Goal: Task Accomplishment & Management: Complete application form

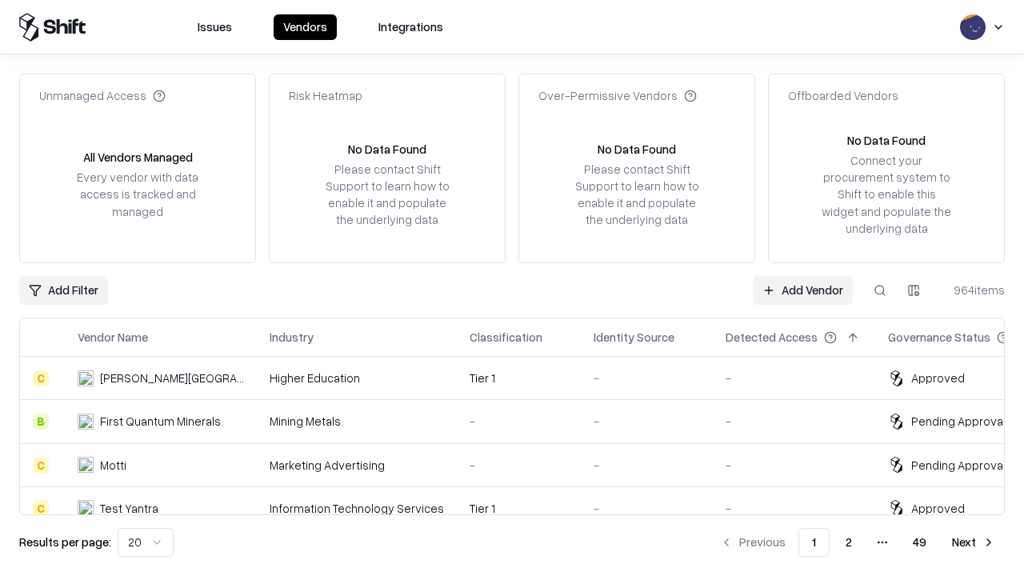
click at [802, 290] on link "Add Vendor" at bounding box center [803, 290] width 100 height 29
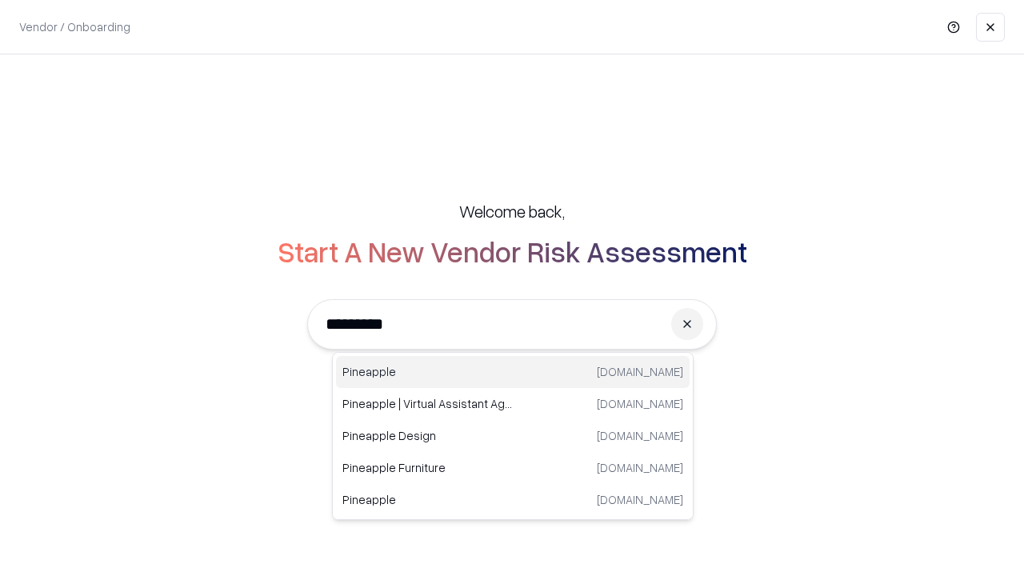
click at [513, 372] on div "Pineapple [DOMAIN_NAME]" at bounding box center [513, 372] width 354 height 32
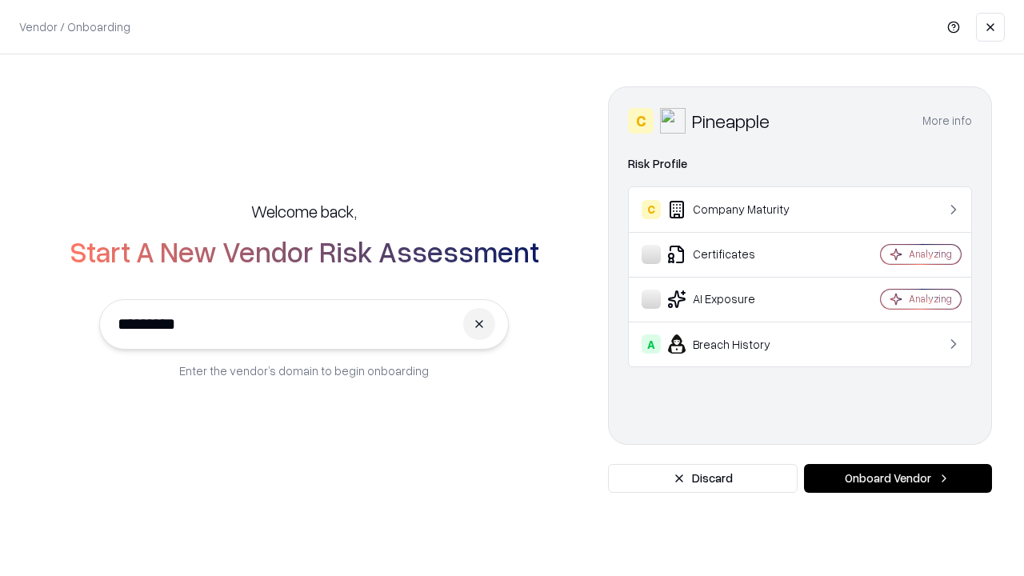
type input "*********"
click at [898, 478] on button "Onboard Vendor" at bounding box center [898, 478] width 188 height 29
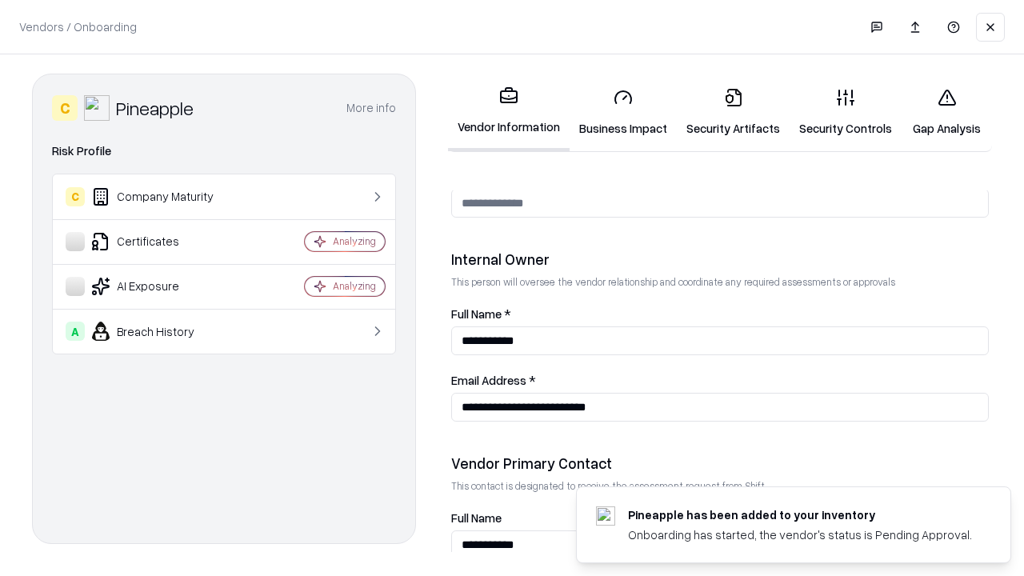
scroll to position [829, 0]
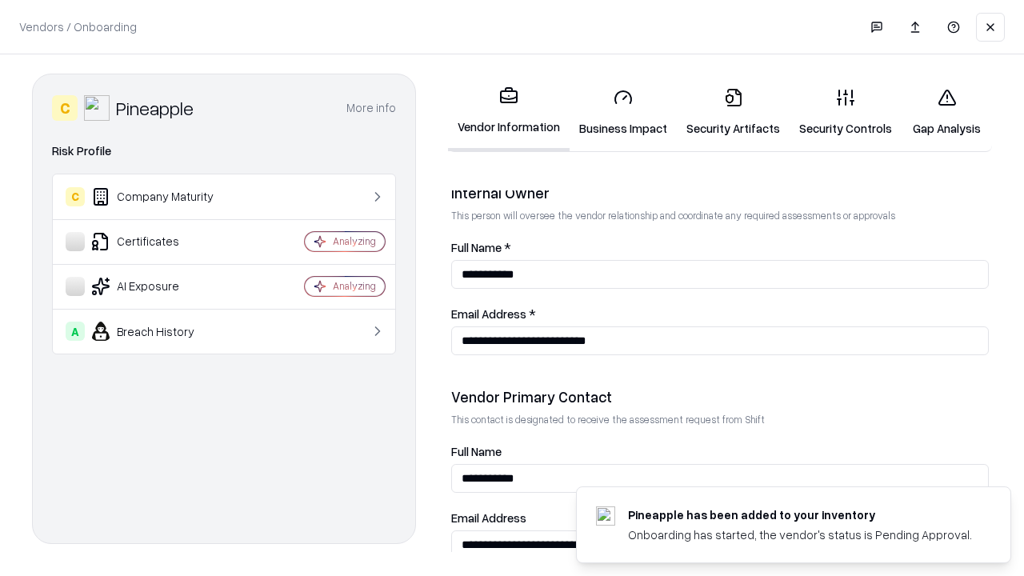
click at [623, 112] on link "Business Impact" at bounding box center [623, 112] width 107 height 74
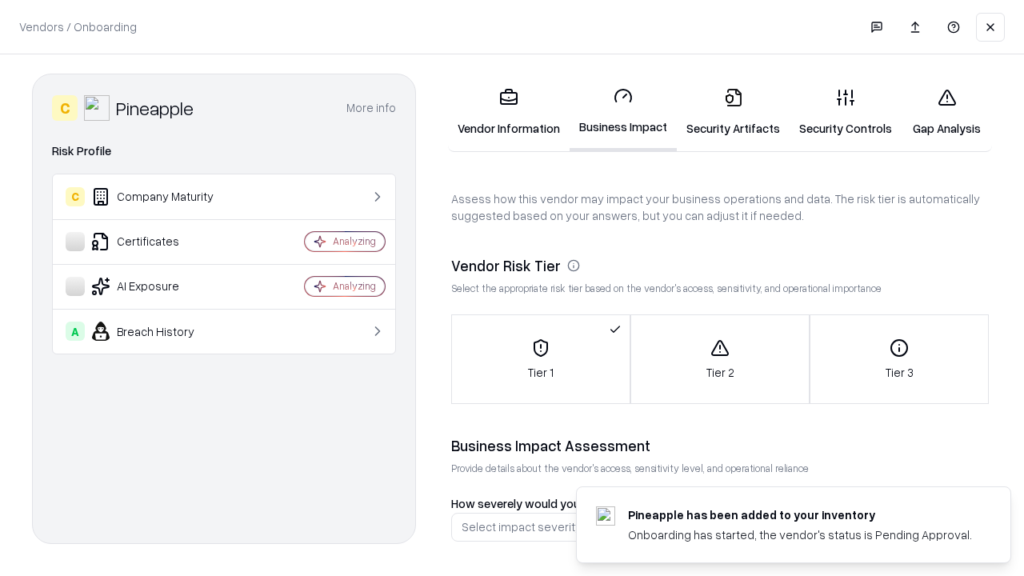
click at [733, 112] on link "Security Artifacts" at bounding box center [733, 112] width 113 height 74
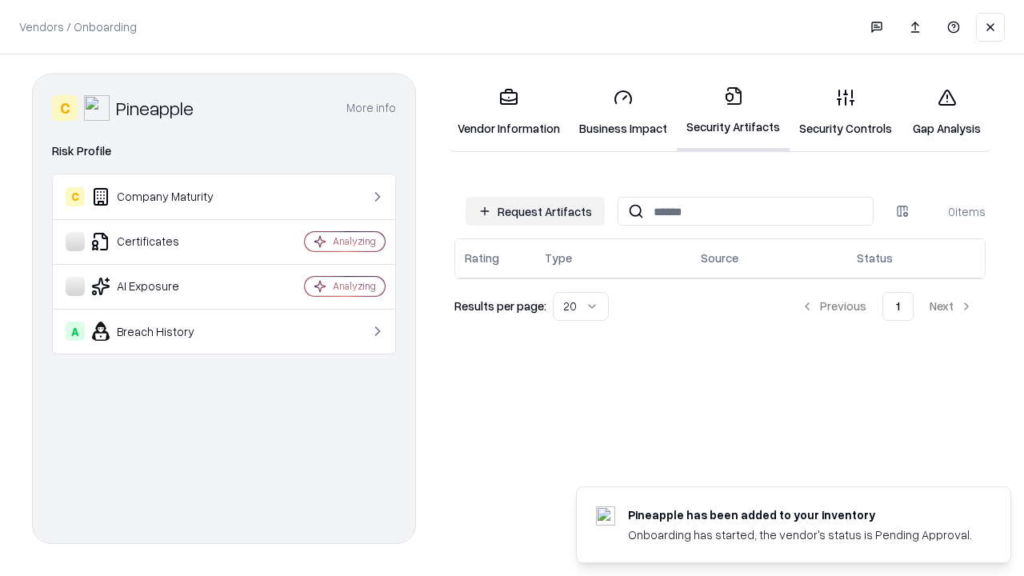
click at [535, 211] on button "Request Artifacts" at bounding box center [535, 211] width 139 height 29
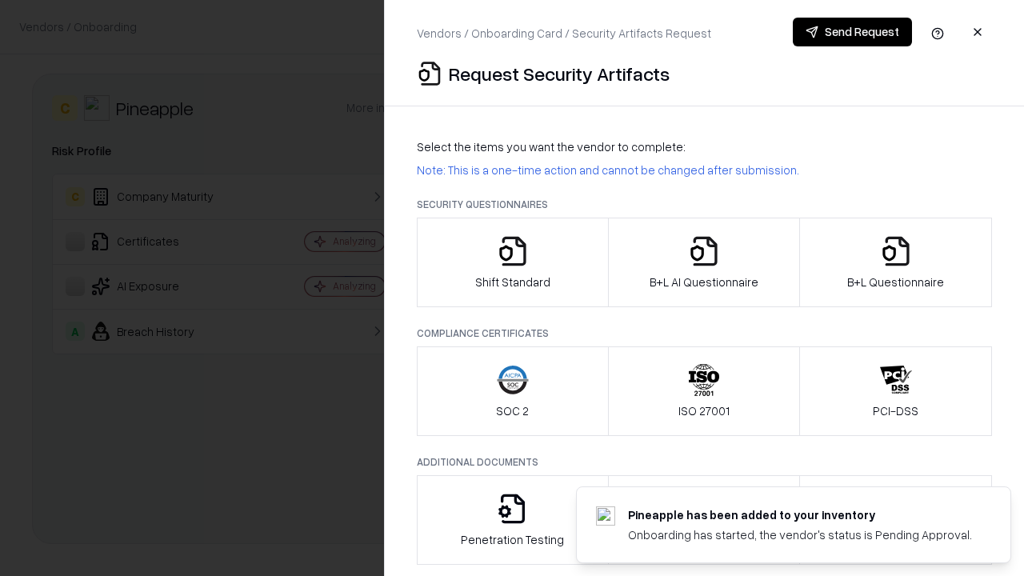
click at [512, 262] on icon "button" at bounding box center [513, 251] width 32 height 32
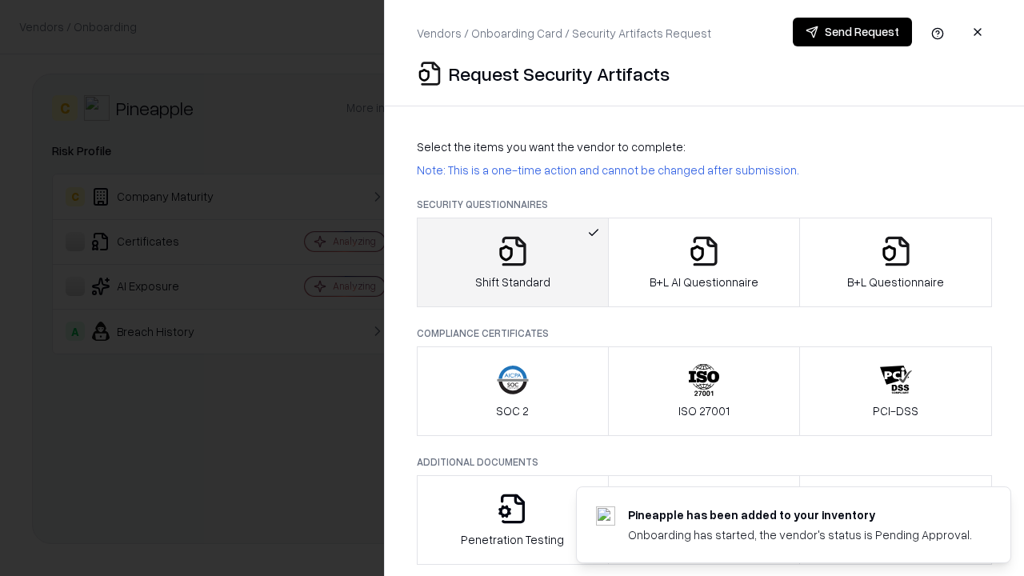
click at [852, 32] on button "Send Request" at bounding box center [852, 32] width 119 height 29
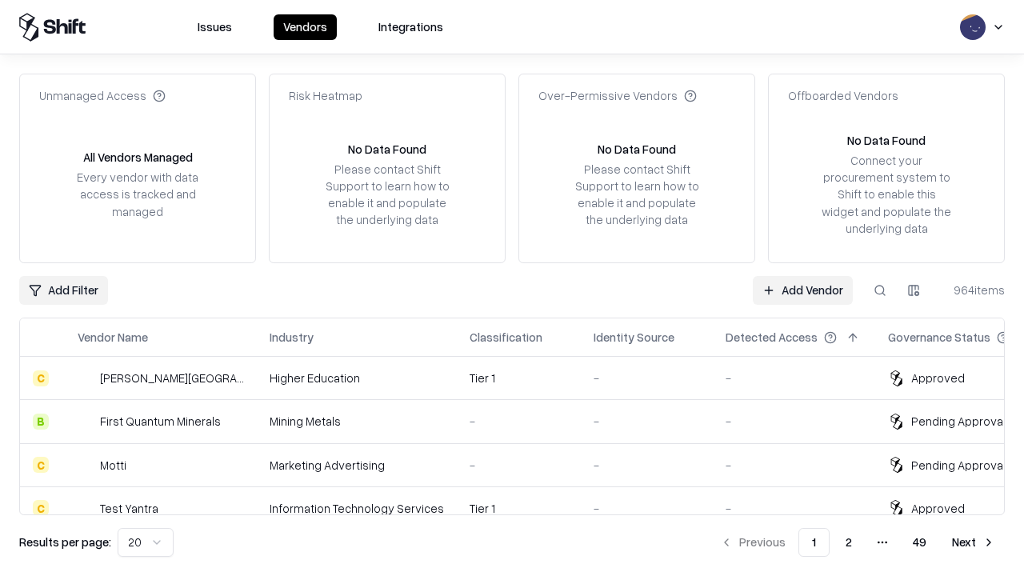
click at [802, 290] on link "Add Vendor" at bounding box center [803, 290] width 100 height 29
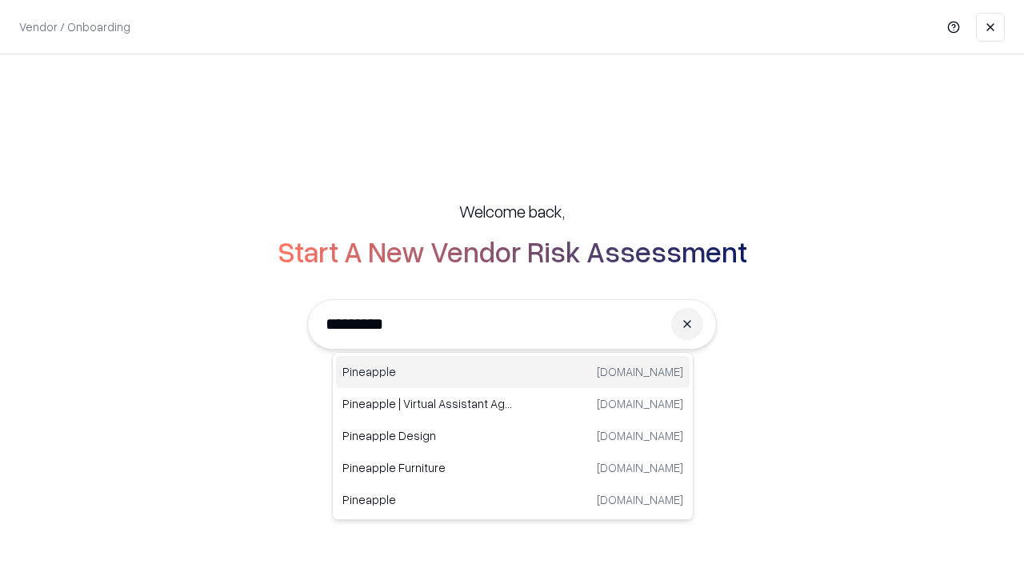
click at [513, 372] on div "Pineapple [DOMAIN_NAME]" at bounding box center [513, 372] width 354 height 32
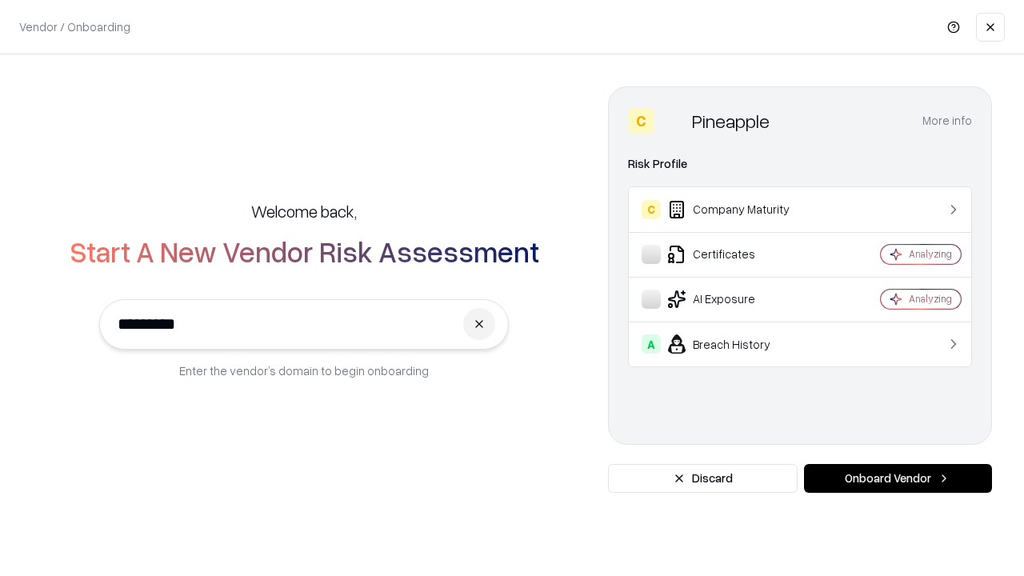
type input "*********"
click at [898, 478] on button "Onboard Vendor" at bounding box center [898, 478] width 188 height 29
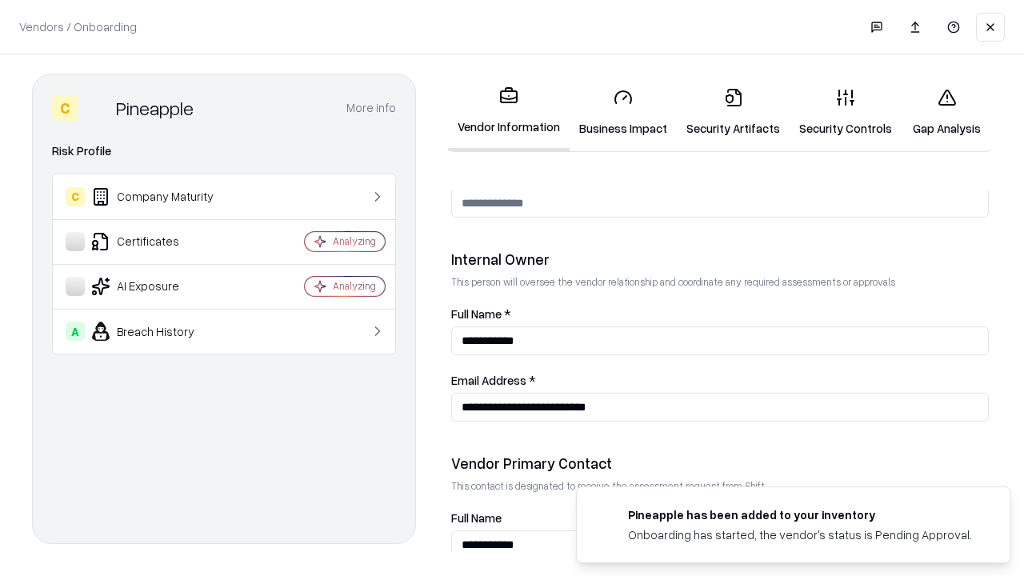
scroll to position [829, 0]
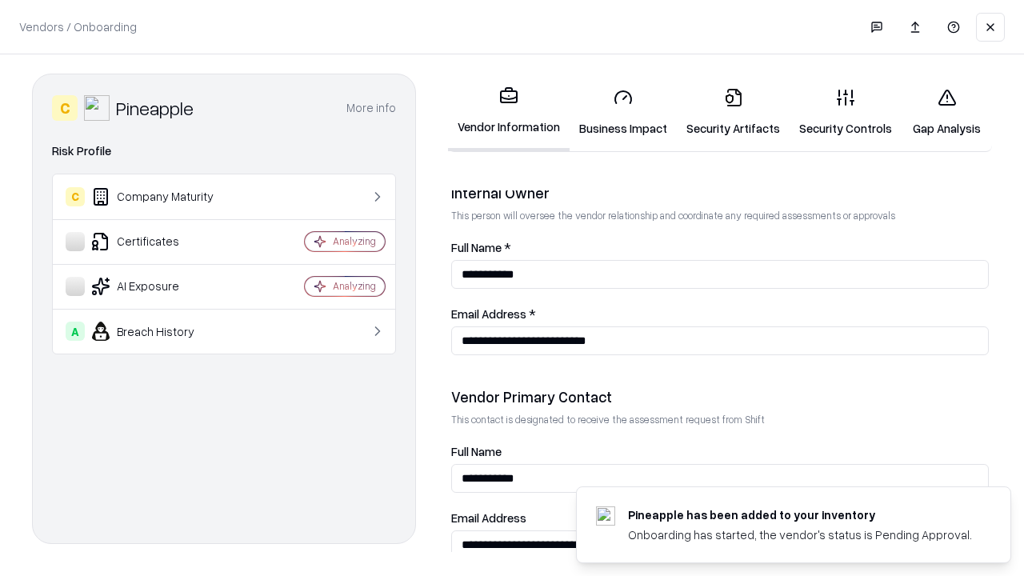
click at [946, 112] on link "Gap Analysis" at bounding box center [947, 112] width 90 height 74
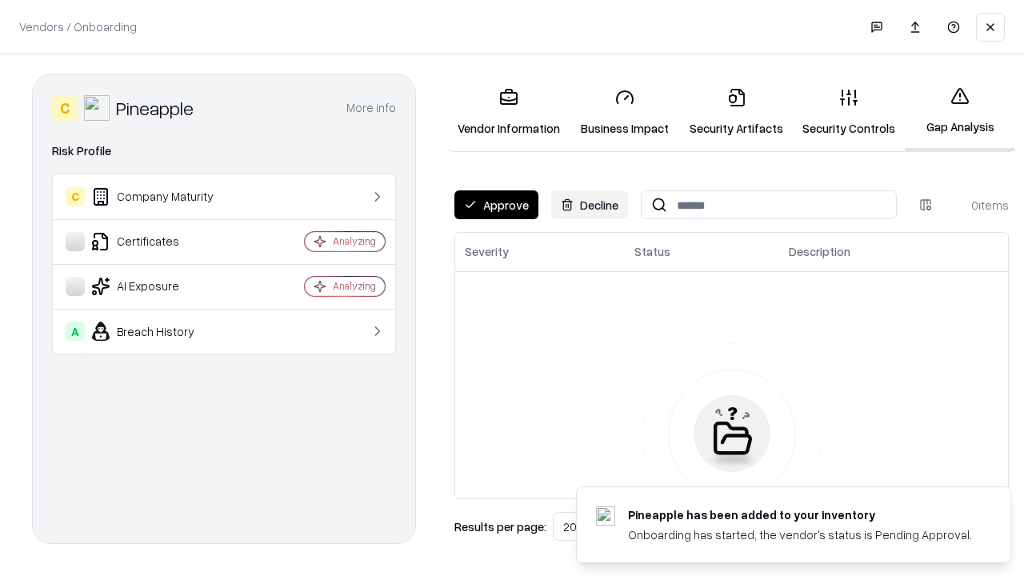
click at [496, 205] on button "Approve" at bounding box center [496, 204] width 84 height 29
